Goal: Information Seeking & Learning: Understand process/instructions

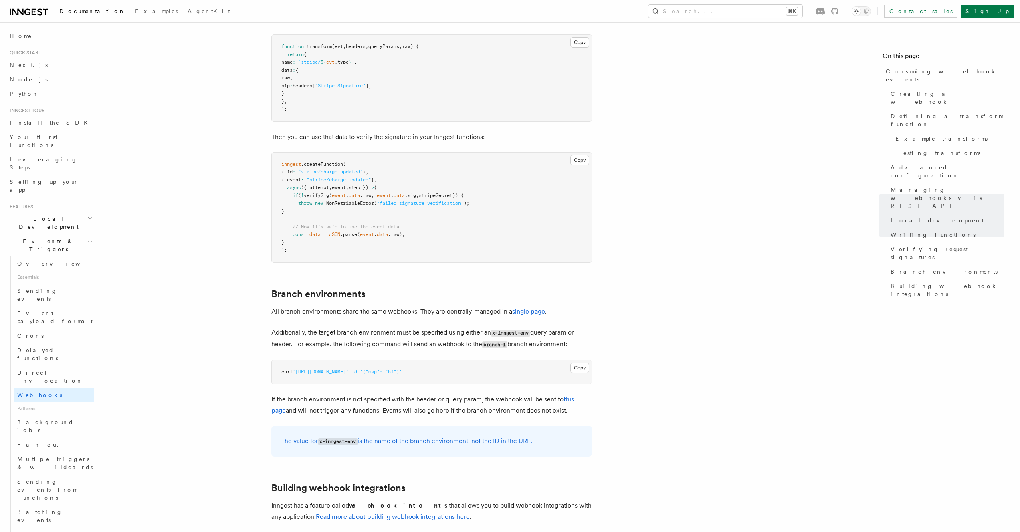
scroll to position [2520, 0]
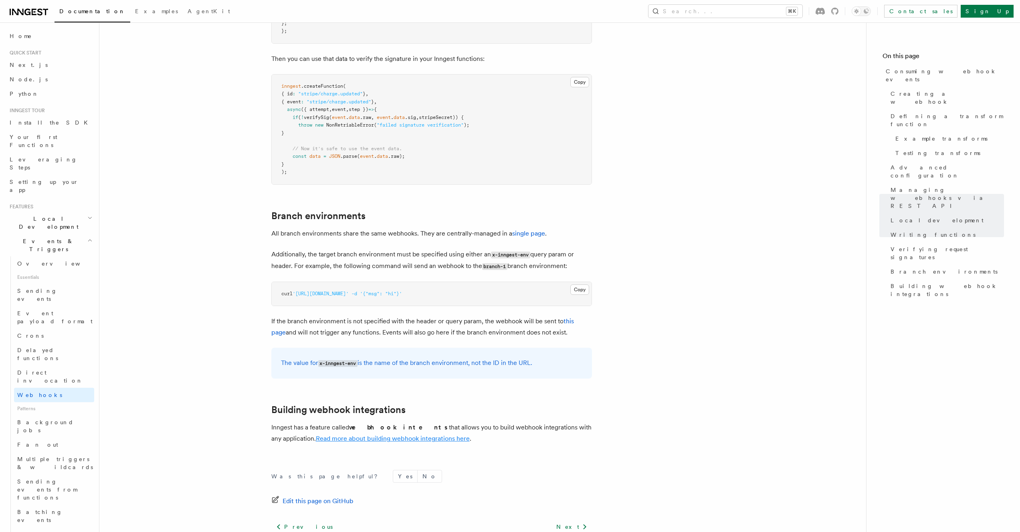
click at [385, 371] on link "Read more about building webhook integrations here" at bounding box center [393, 439] width 154 height 8
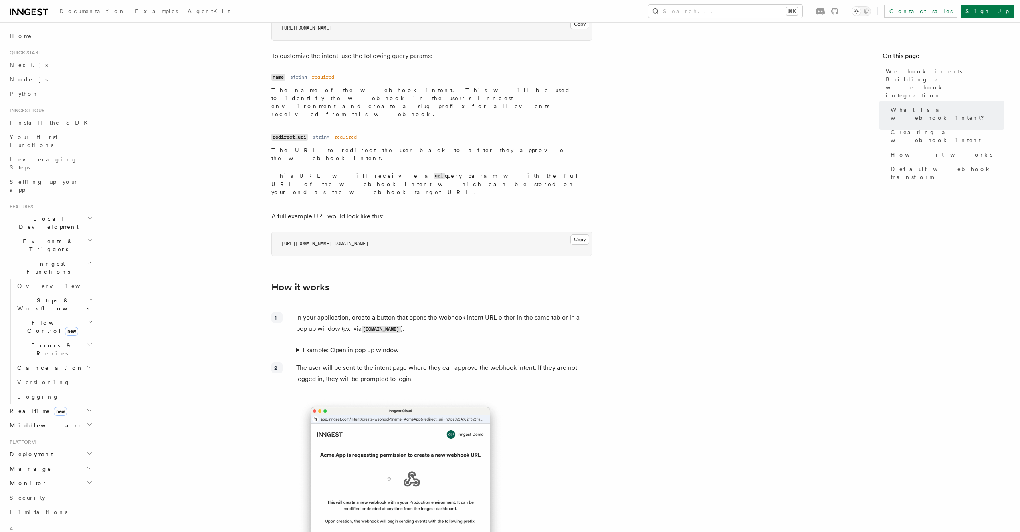
scroll to position [5, 0]
click at [25, 232] on span "Events & Triggers" at bounding box center [46, 240] width 81 height 16
click at [40, 371] on span "Webhooks" at bounding box center [39, 390] width 45 height 6
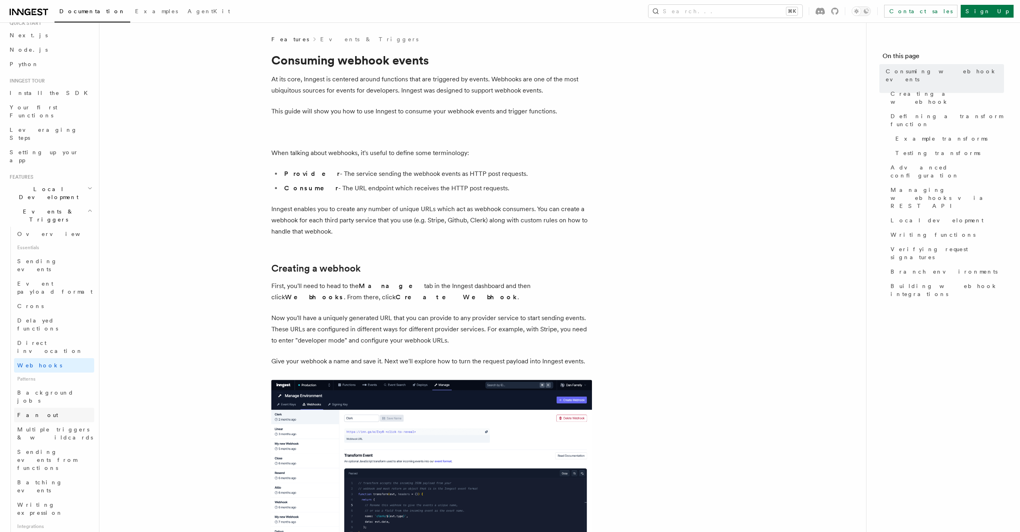
scroll to position [209, 0]
click at [589, 155] on p "When talking about webhooks, it's useful to define some terminology:" at bounding box center [431, 152] width 321 height 11
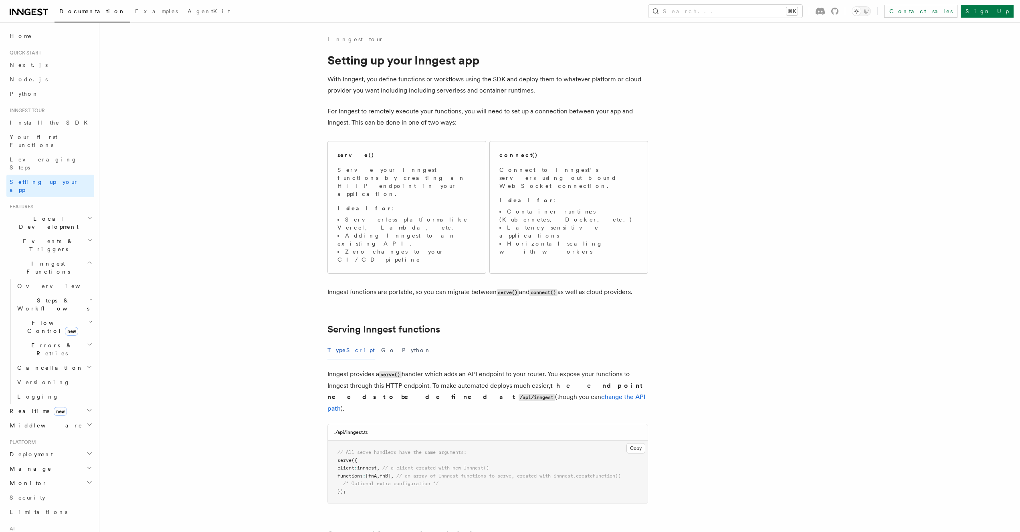
scroll to position [317, 0]
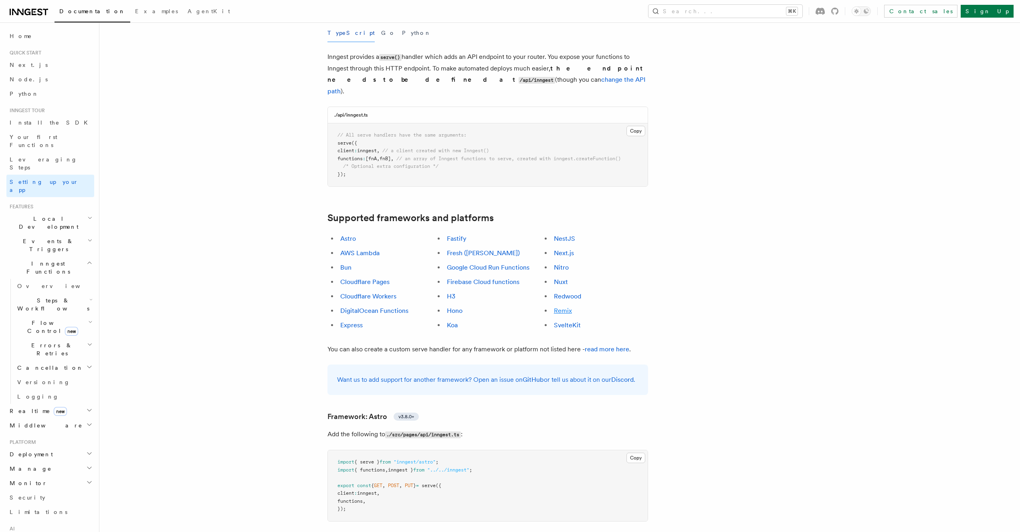
click at [571, 307] on link "Remix" at bounding box center [563, 311] width 18 height 8
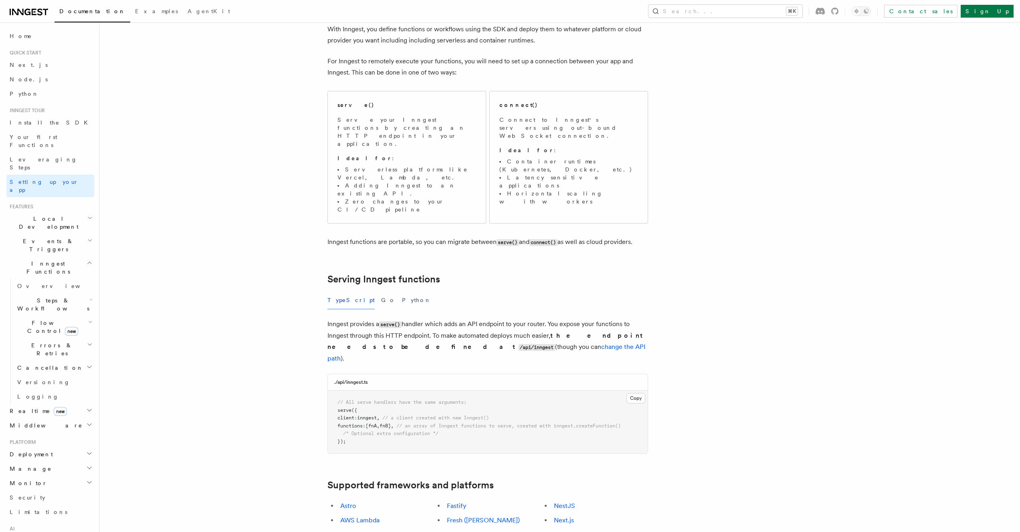
scroll to position [133, 0]
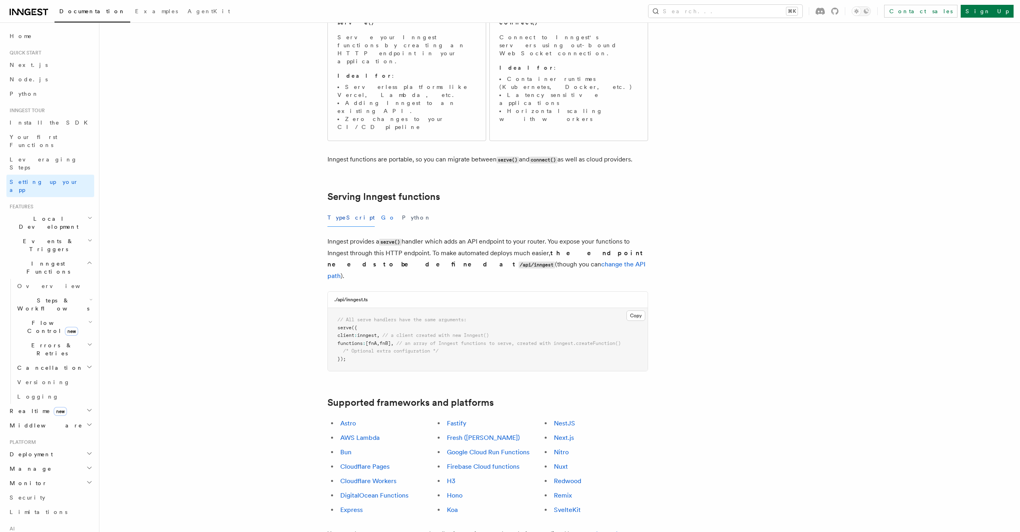
click at [381, 209] on button "Go" at bounding box center [388, 218] width 14 height 18
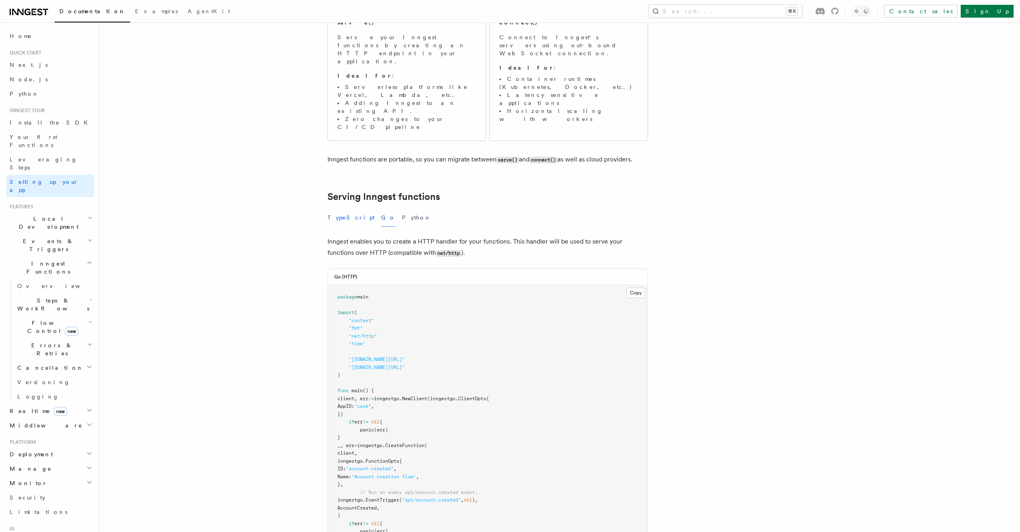
click at [331, 209] on button "TypeScript" at bounding box center [350, 218] width 47 height 18
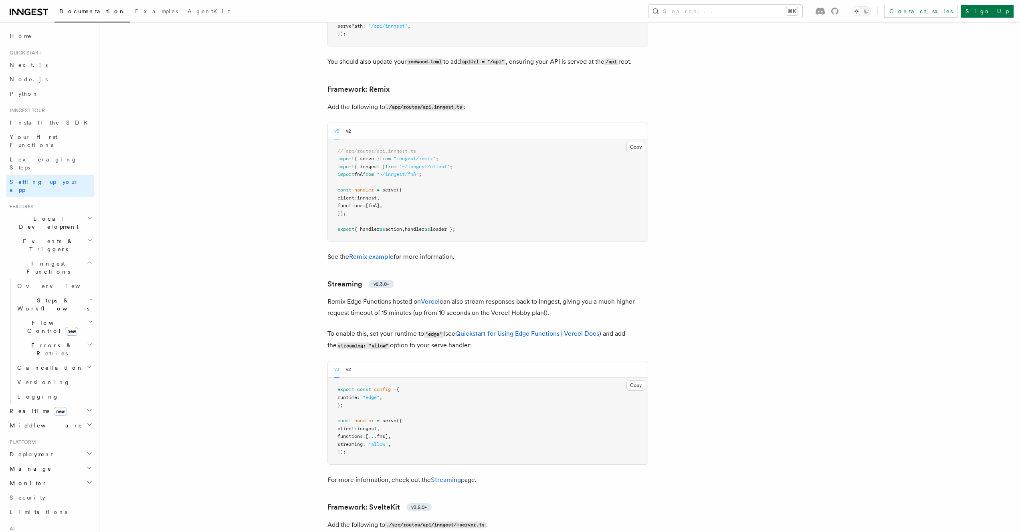
scroll to position [5689, 0]
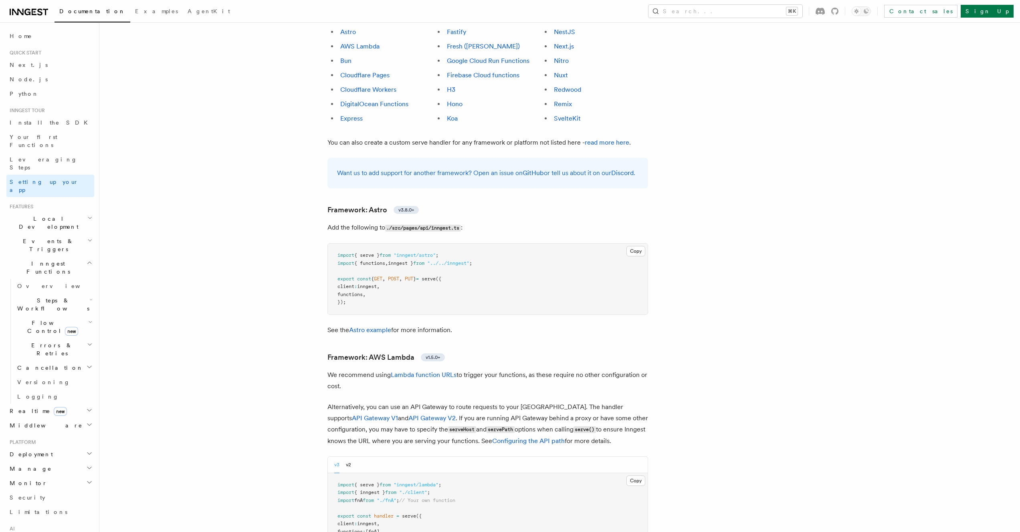
scroll to position [441, 0]
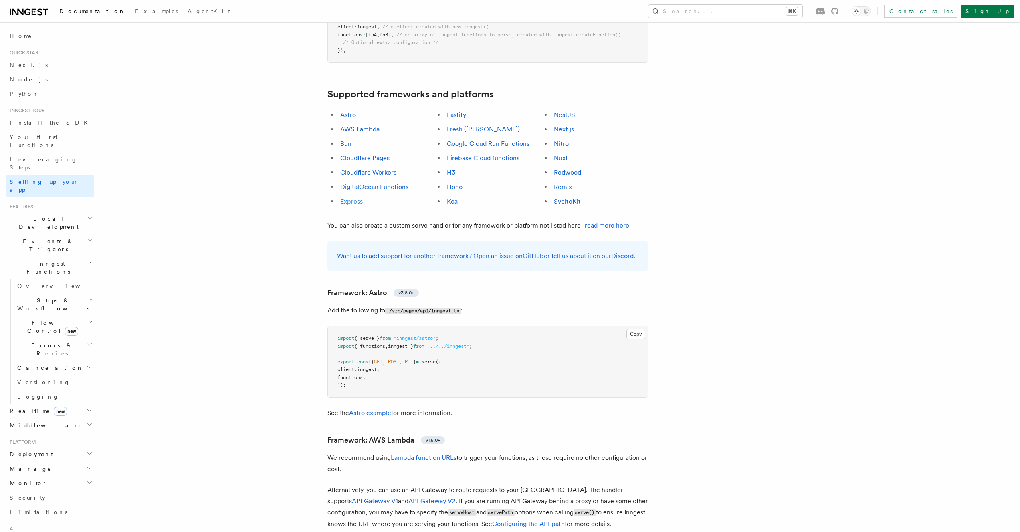
click at [357, 198] on link "Express" at bounding box center [351, 202] width 22 height 8
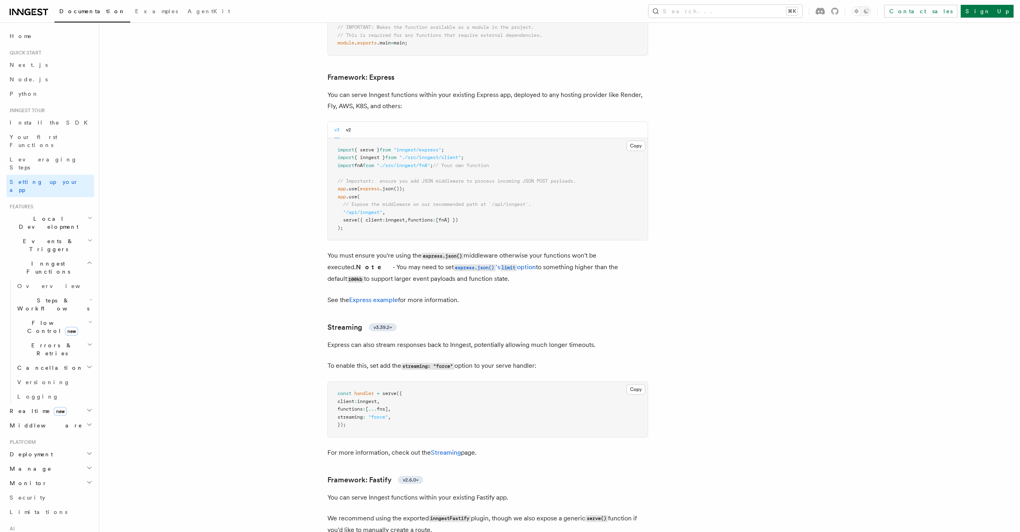
scroll to position [2062, 0]
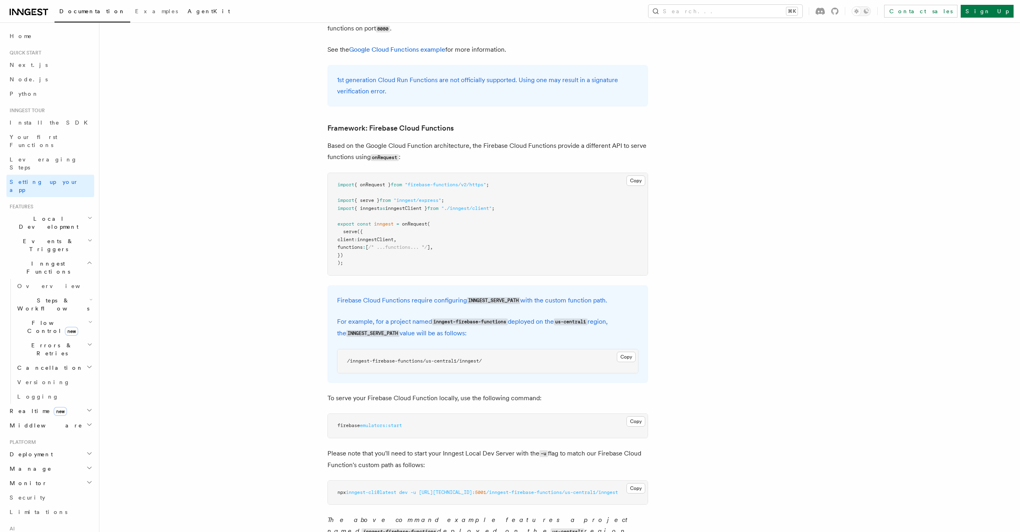
scroll to position [440, 0]
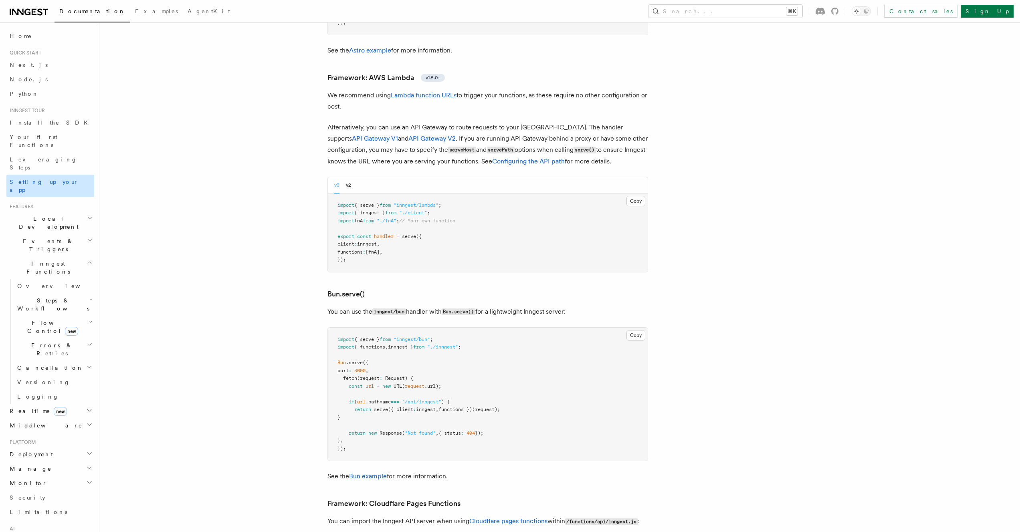
click at [74, 173] on div "Home Quick start Next.js Node.js Python Inngest tour Install the SDK Your first…" at bounding box center [50, 373] width 88 height 688
click at [71, 175] on link "Setting up your app" at bounding box center [50, 186] width 88 height 22
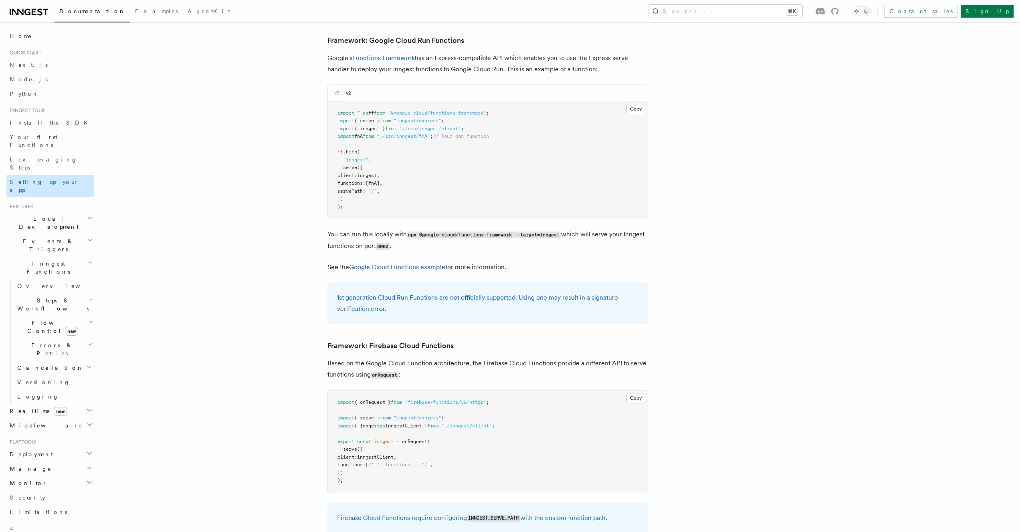
scroll to position [6564, 0]
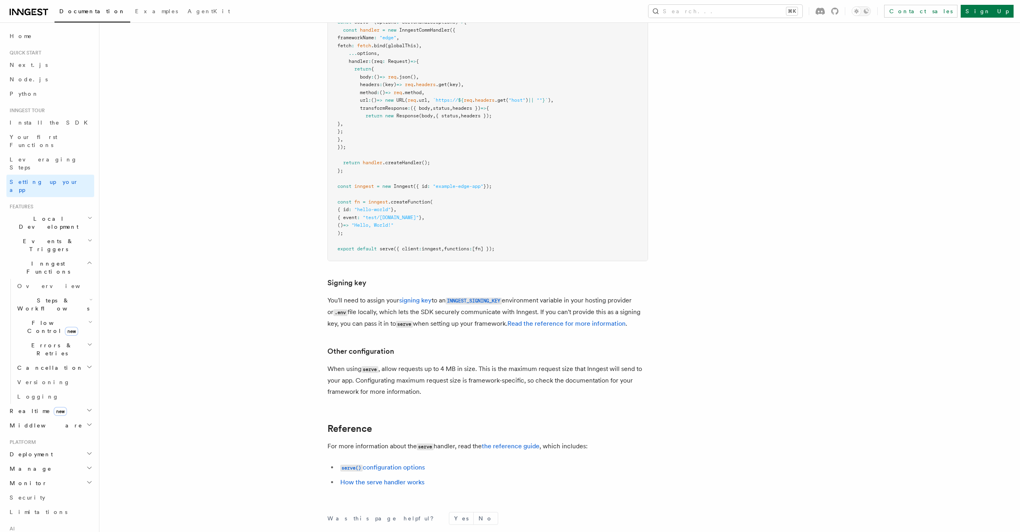
click at [454, 308] on p "You'll need to assign your signing key to an INNGEST_SIGNING_KEY environment va…" at bounding box center [487, 312] width 321 height 35
click at [560, 320] on link "Read the reference for more information" at bounding box center [566, 324] width 118 height 8
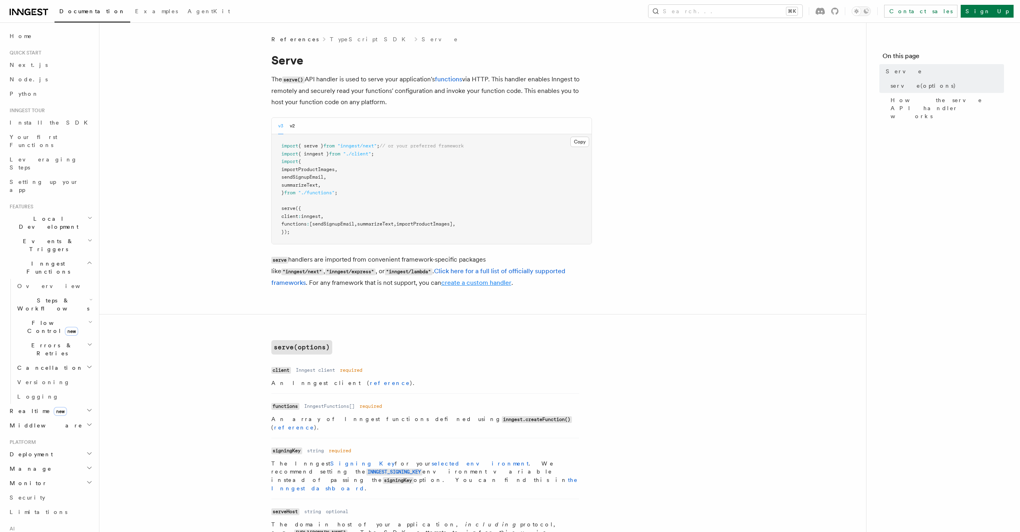
click at [441, 286] on link "create a custom handler" at bounding box center [476, 283] width 70 height 8
click at [441, 287] on link "create a custom handler" at bounding box center [476, 283] width 70 height 8
click at [441, 285] on link "create a custom handler" at bounding box center [476, 283] width 70 height 8
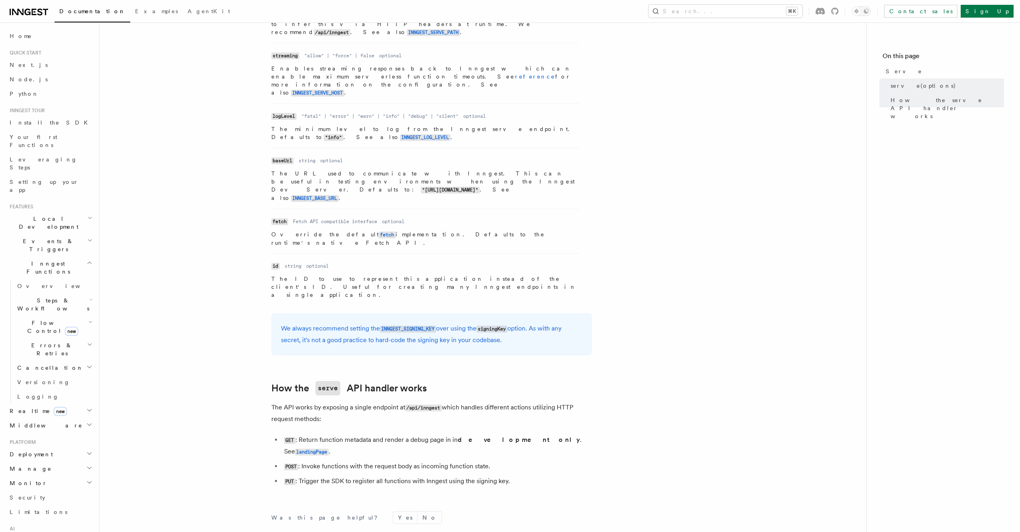
scroll to position [568, 0]
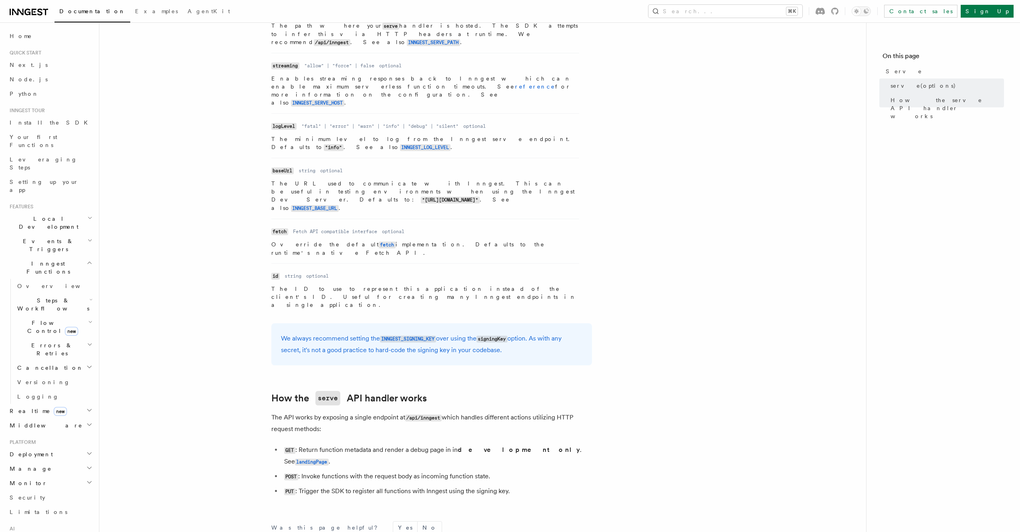
click at [431, 264] on article "References TypeScript SDK Serve Serve The serve() API handler is used to serve …" at bounding box center [482, 60] width 741 height 1187
drag, startPoint x: 444, startPoint y: 237, endPoint x: 500, endPoint y: 250, distance: 57.2
click at [500, 333] on p "We always recommend setting the INNGEST_SIGNING_KEY over using the signingKey o…" at bounding box center [431, 344] width 301 height 23
click at [518, 333] on p "We always recommend setting the INNGEST_SIGNING_KEY over using the signingKey o…" at bounding box center [431, 344] width 301 height 23
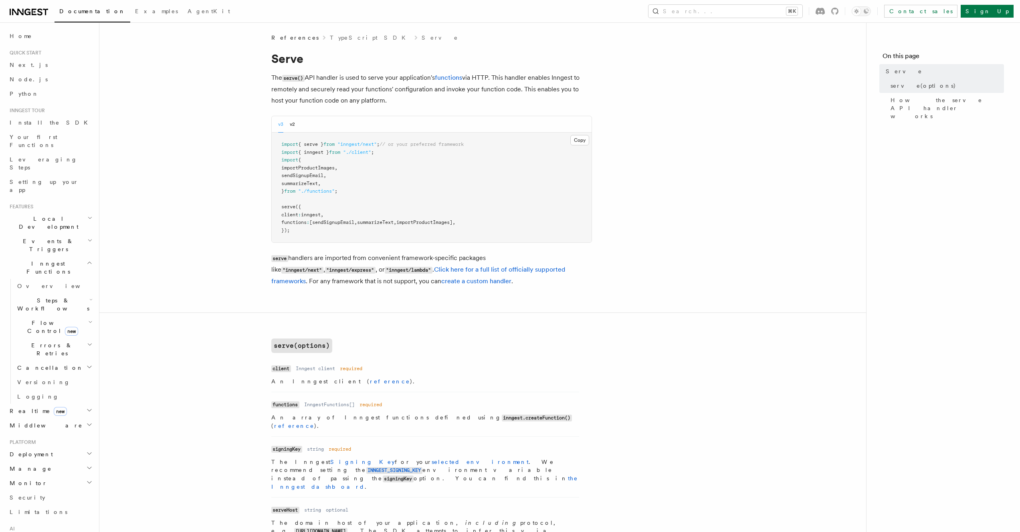
scroll to position [0, 0]
click at [446, 272] on link "Click here for a full list of officially supported frameworks" at bounding box center [418, 276] width 294 height 19
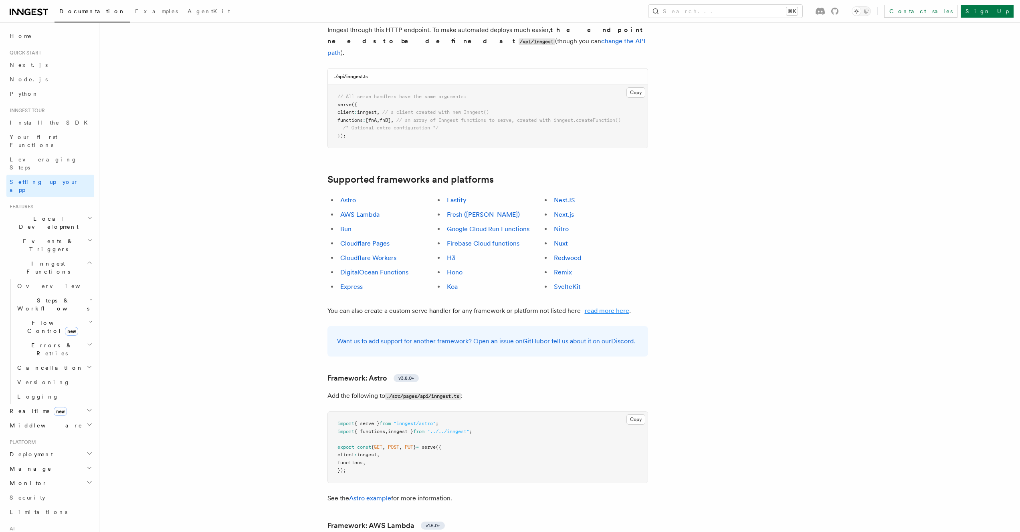
click at [625, 307] on link "read more here" at bounding box center [607, 311] width 44 height 8
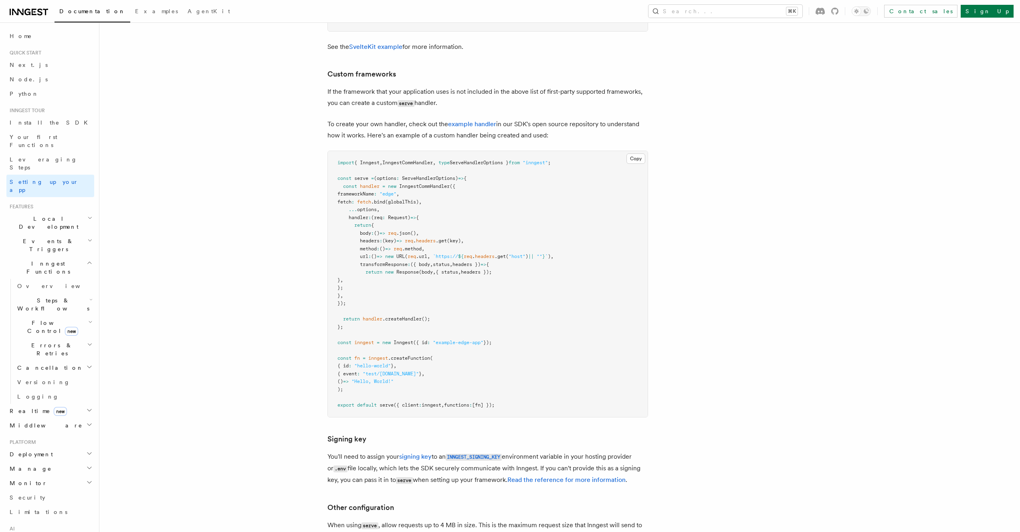
scroll to position [6420, 0]
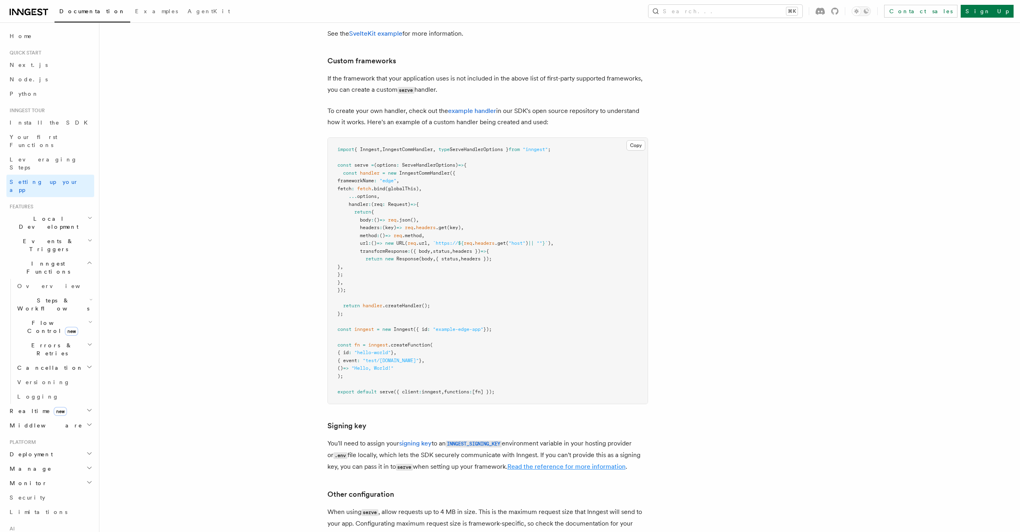
click at [526, 463] on link "Read the reference for more information" at bounding box center [566, 467] width 118 height 8
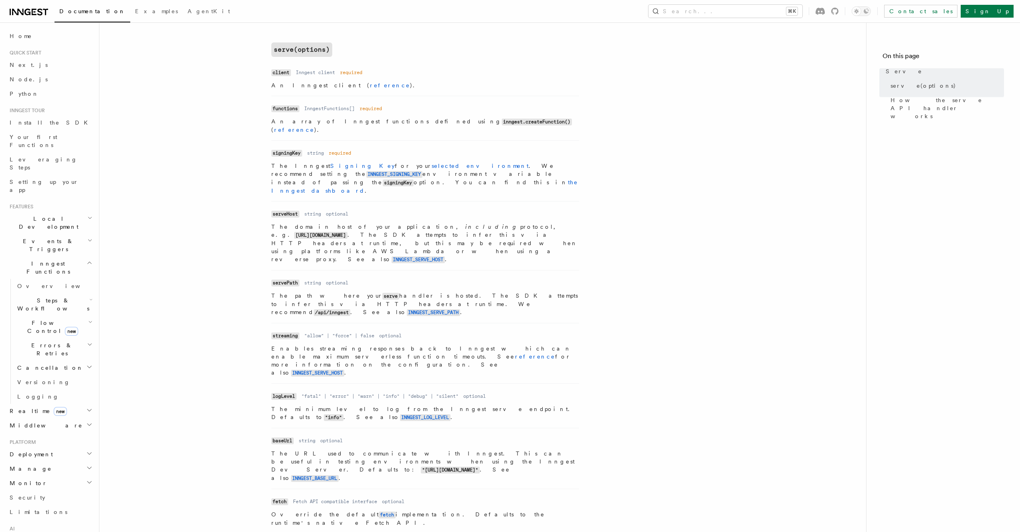
scroll to position [62, 0]
